Goal: Transaction & Acquisition: Download file/media

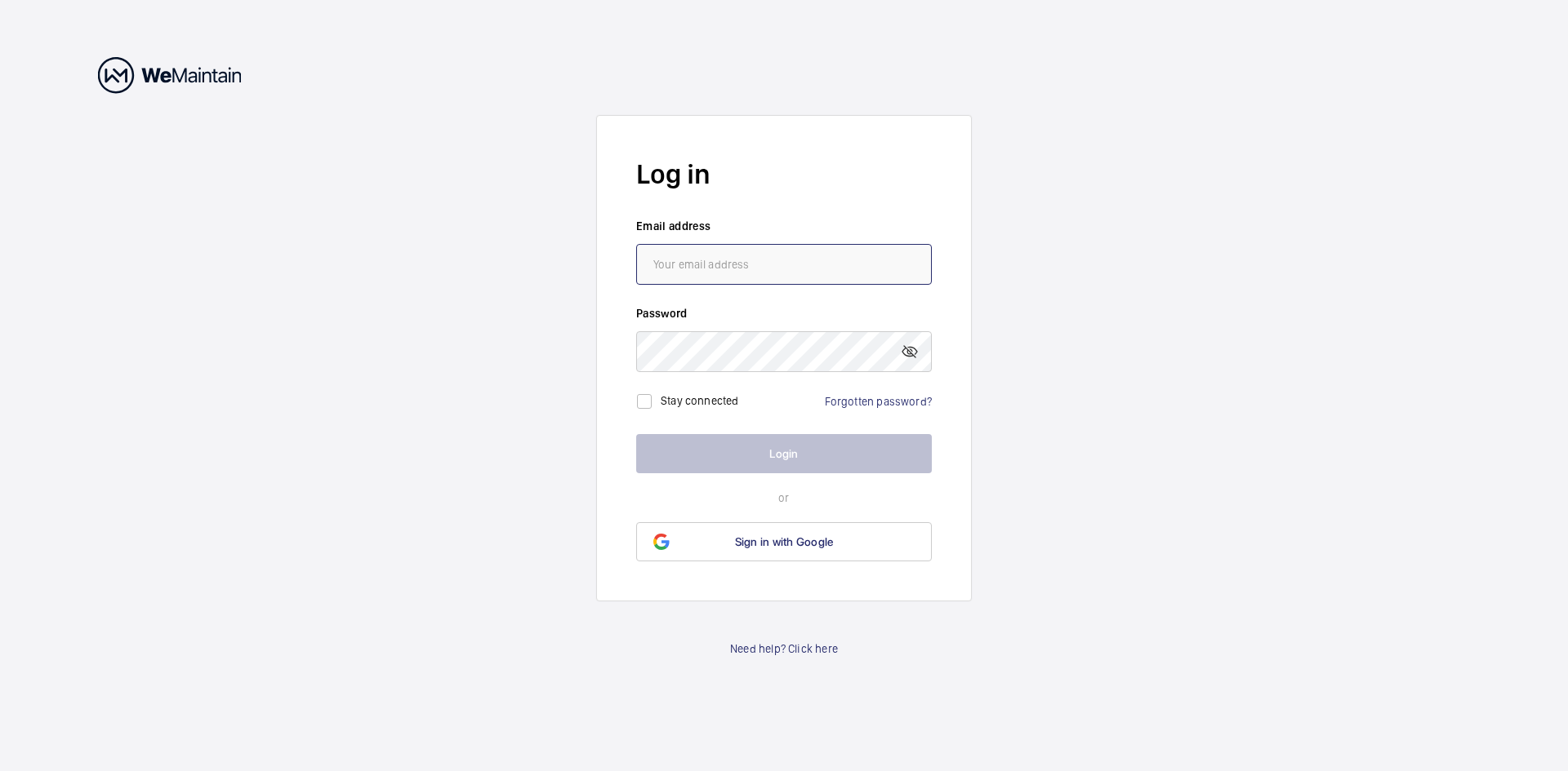
drag, startPoint x: 739, startPoint y: 243, endPoint x: 725, endPoint y: 258, distance: 20.5
click at [732, 254] on input "email" at bounding box center [784, 264] width 296 height 41
paste input "[EMAIL_ADDRESS][DOMAIN_NAME]"
type input "[EMAIL_ADDRESS][DOMAIN_NAME]"
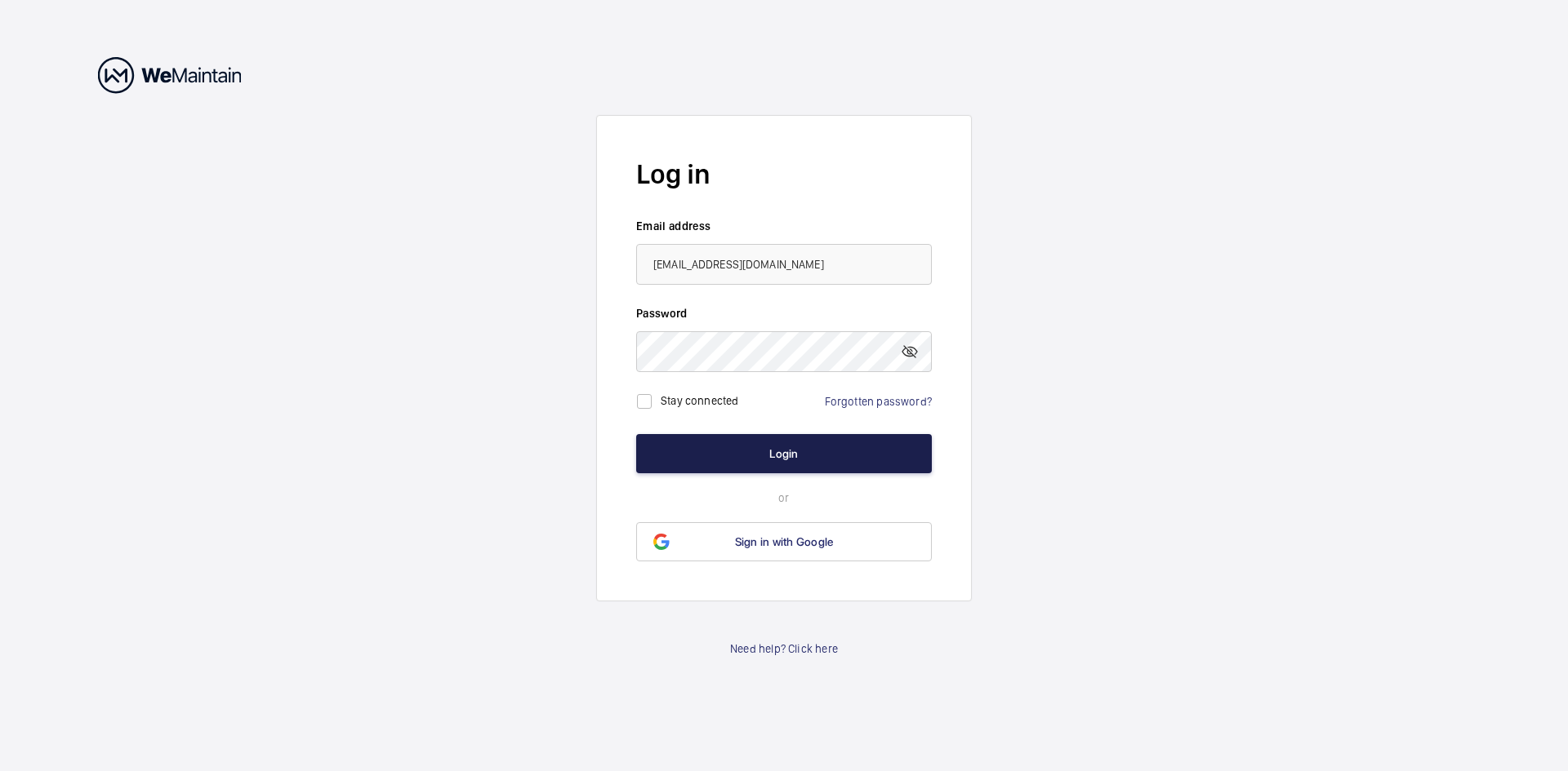
click at [771, 465] on button "Login" at bounding box center [784, 453] width 296 height 39
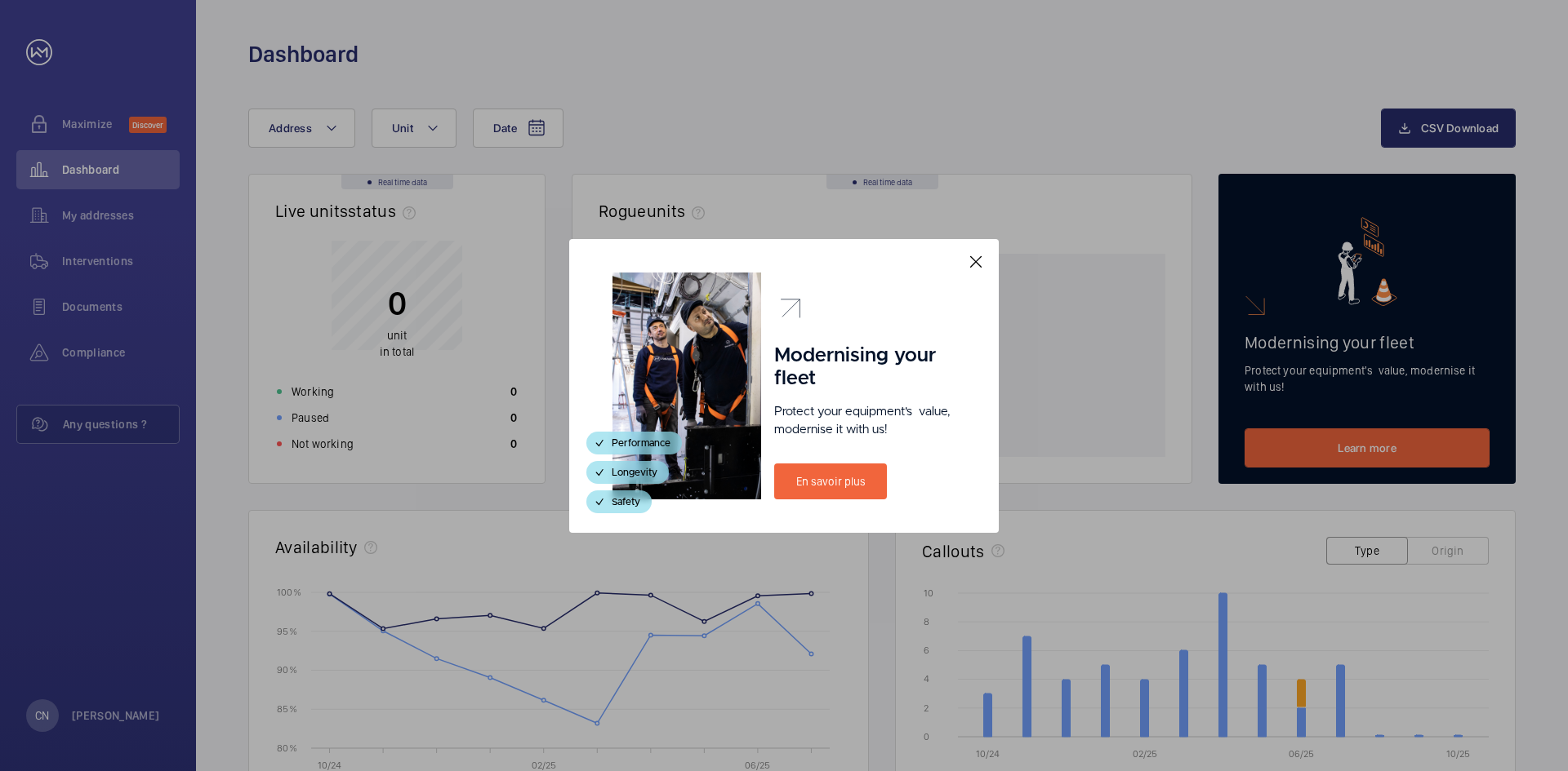
click at [983, 264] on mat-icon at bounding box center [976, 261] width 20 height 20
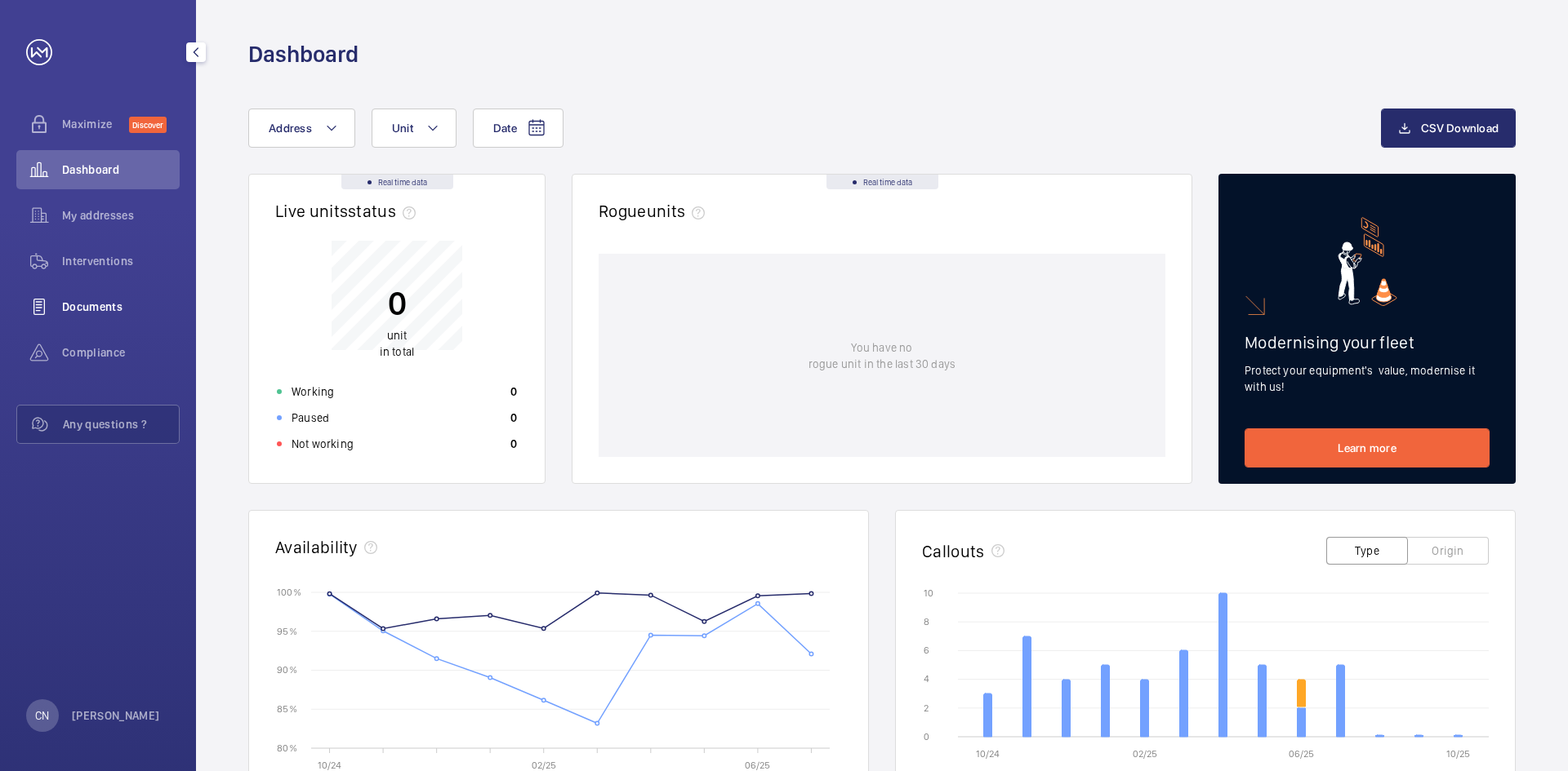
click at [113, 305] on span "Documents" at bounding box center [121, 306] width 117 height 16
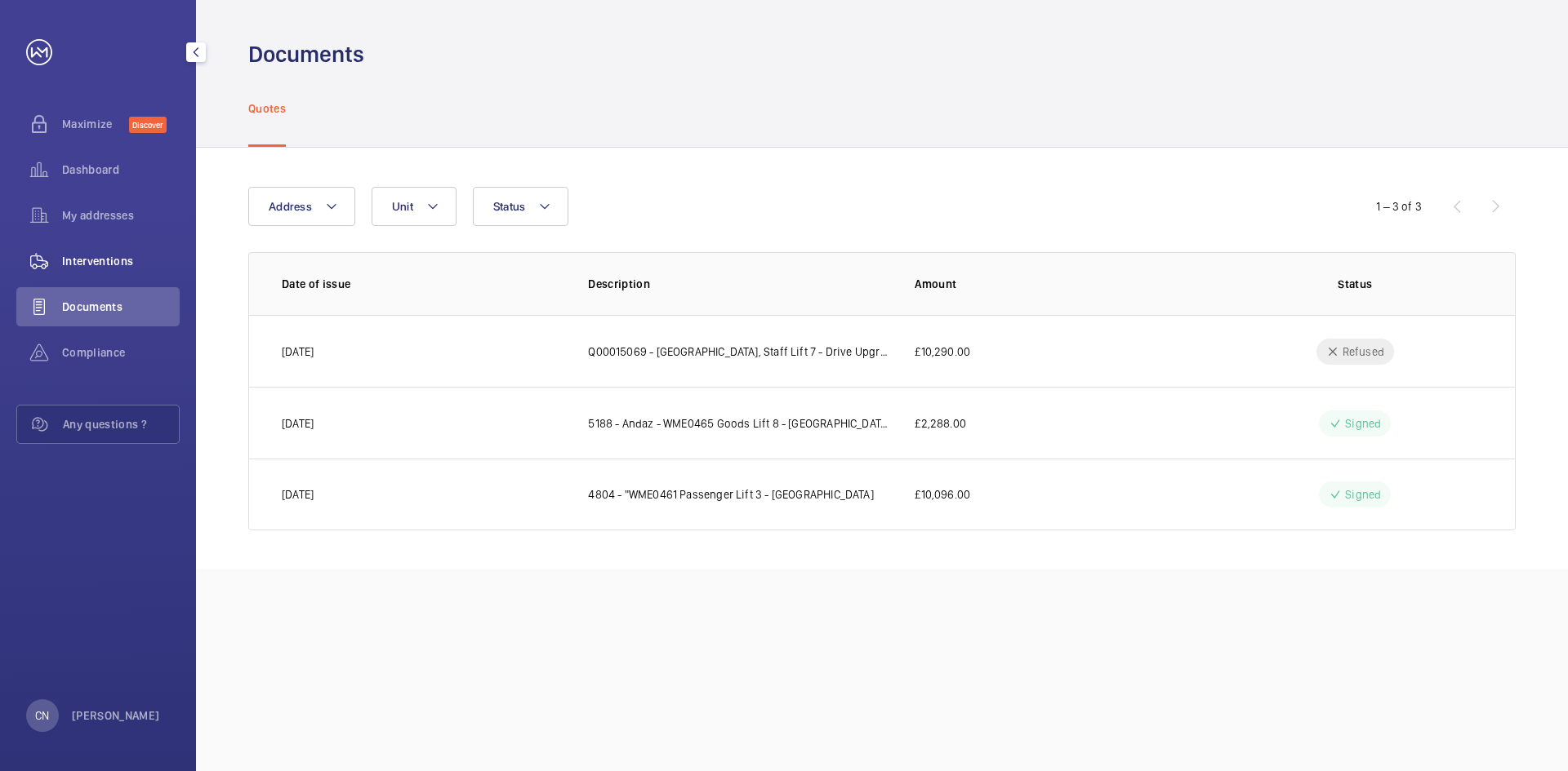
click at [116, 263] on span "Interventions" at bounding box center [121, 260] width 117 height 16
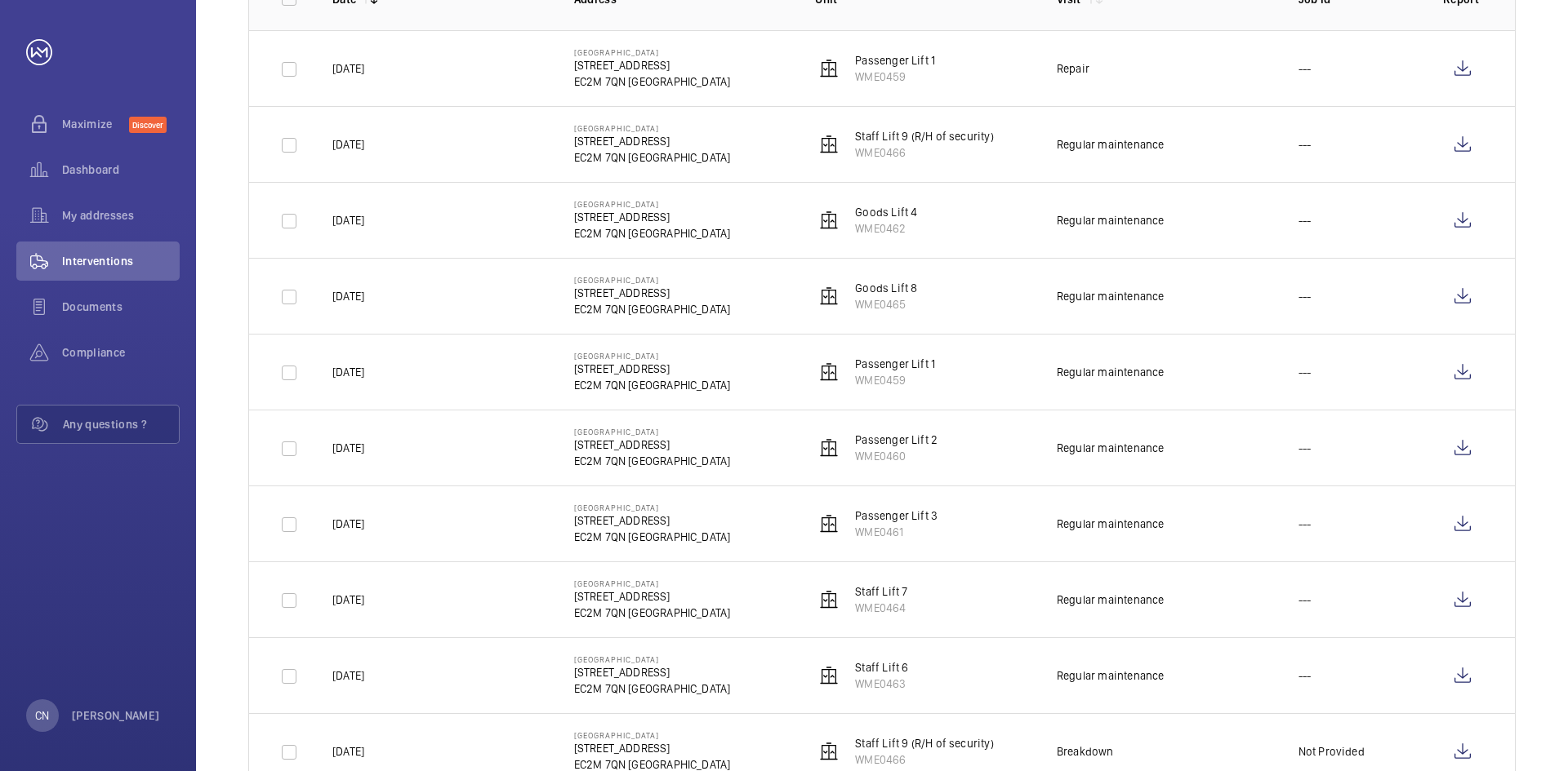
scroll to position [245, 0]
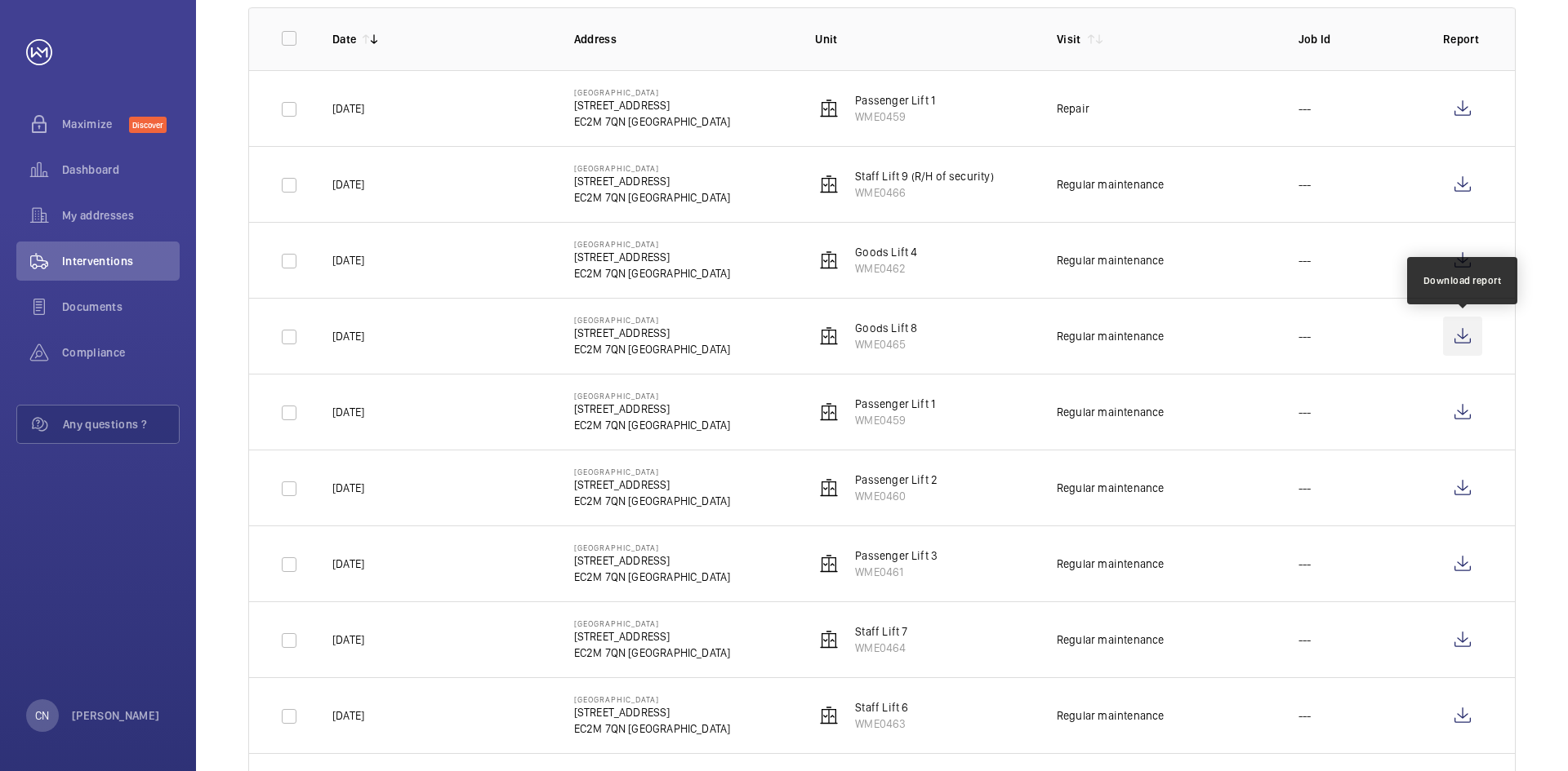
click at [1465, 340] on wm-front-icon-button at bounding box center [1462, 335] width 39 height 39
